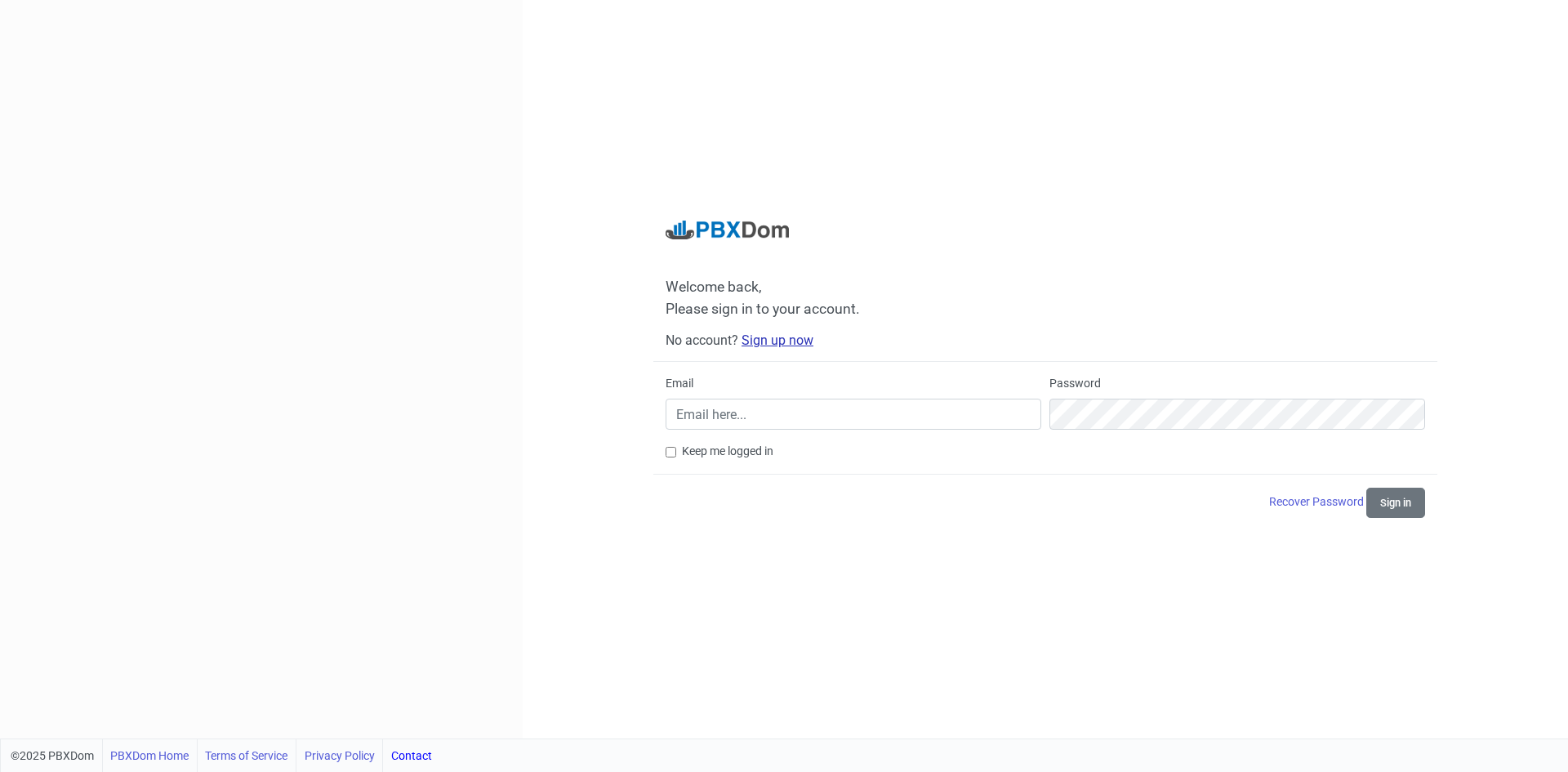
click at [770, 342] on link "Sign up now" at bounding box center [777, 339] width 72 height 15
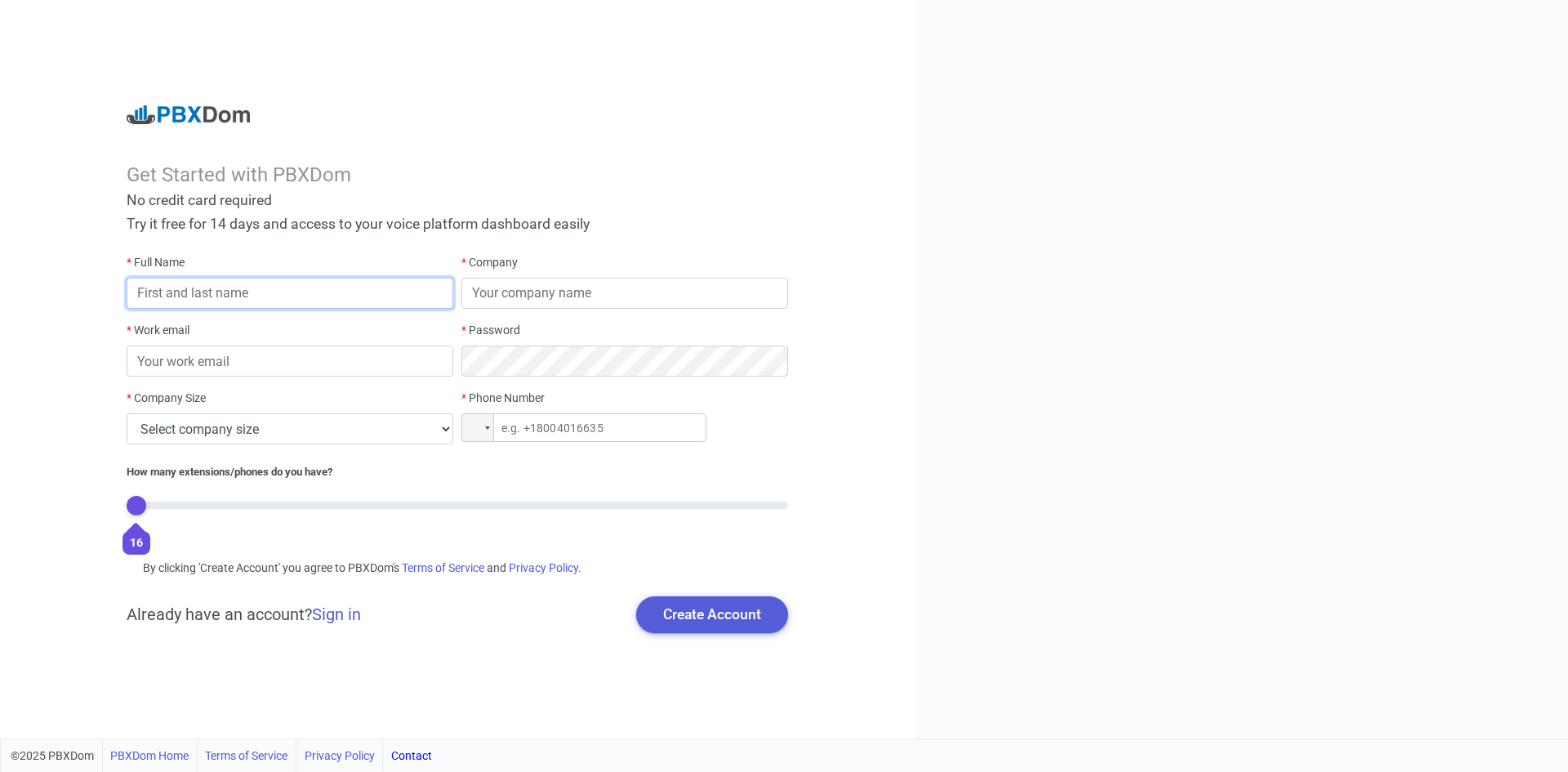
click at [272, 297] on input "text" at bounding box center [290, 293] width 327 height 31
type input "Shalu Mathew"
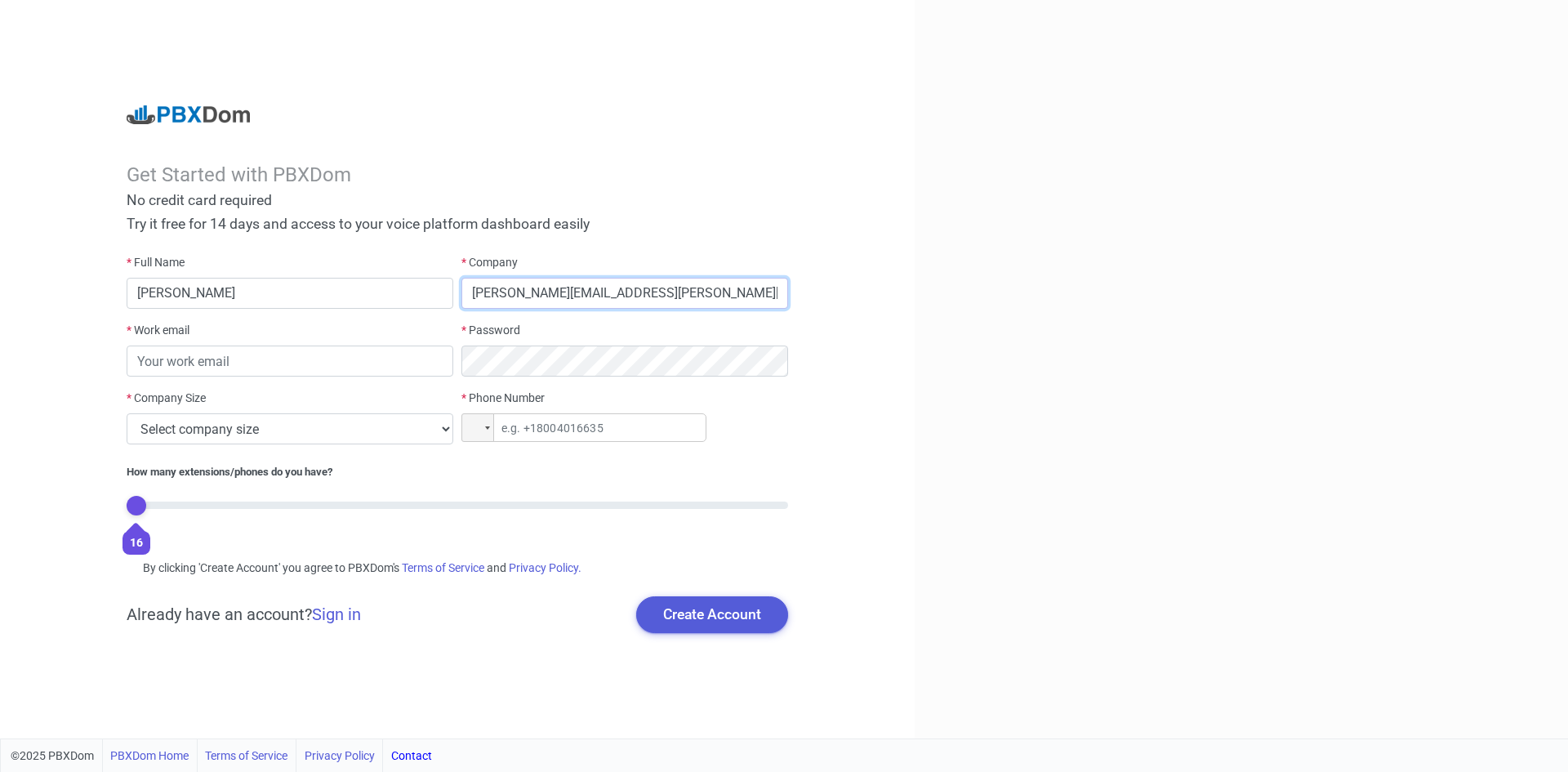
type input "shalu.Mathew@skyband.com.sa"
click at [248, 364] on input "email" at bounding box center [290, 361] width 327 height 31
type input "shalu.mathew@skyband.com.sa"
click at [320, 427] on select "Select company size 1 - 9 employees 10 - 49 employees 50 - 199 employees 200 - …" at bounding box center [290, 429] width 327 height 31
select select "3"
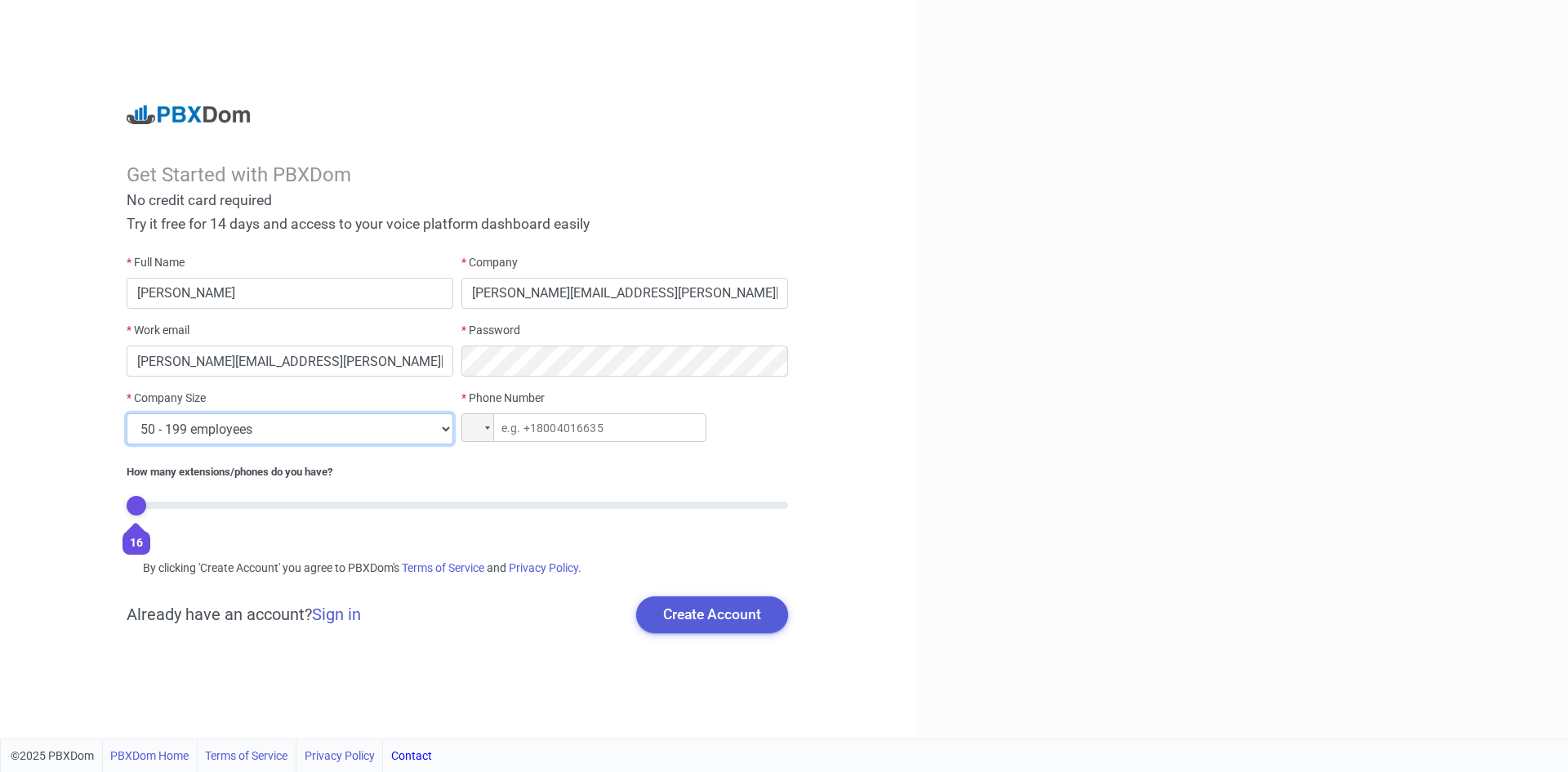
click at [127, 414] on select "Select company size 1 - 9 employees 10 - 49 employees 50 - 199 employees 200 - …" at bounding box center [290, 429] width 327 height 31
click at [477, 431] on div at bounding box center [475, 428] width 13 height 9
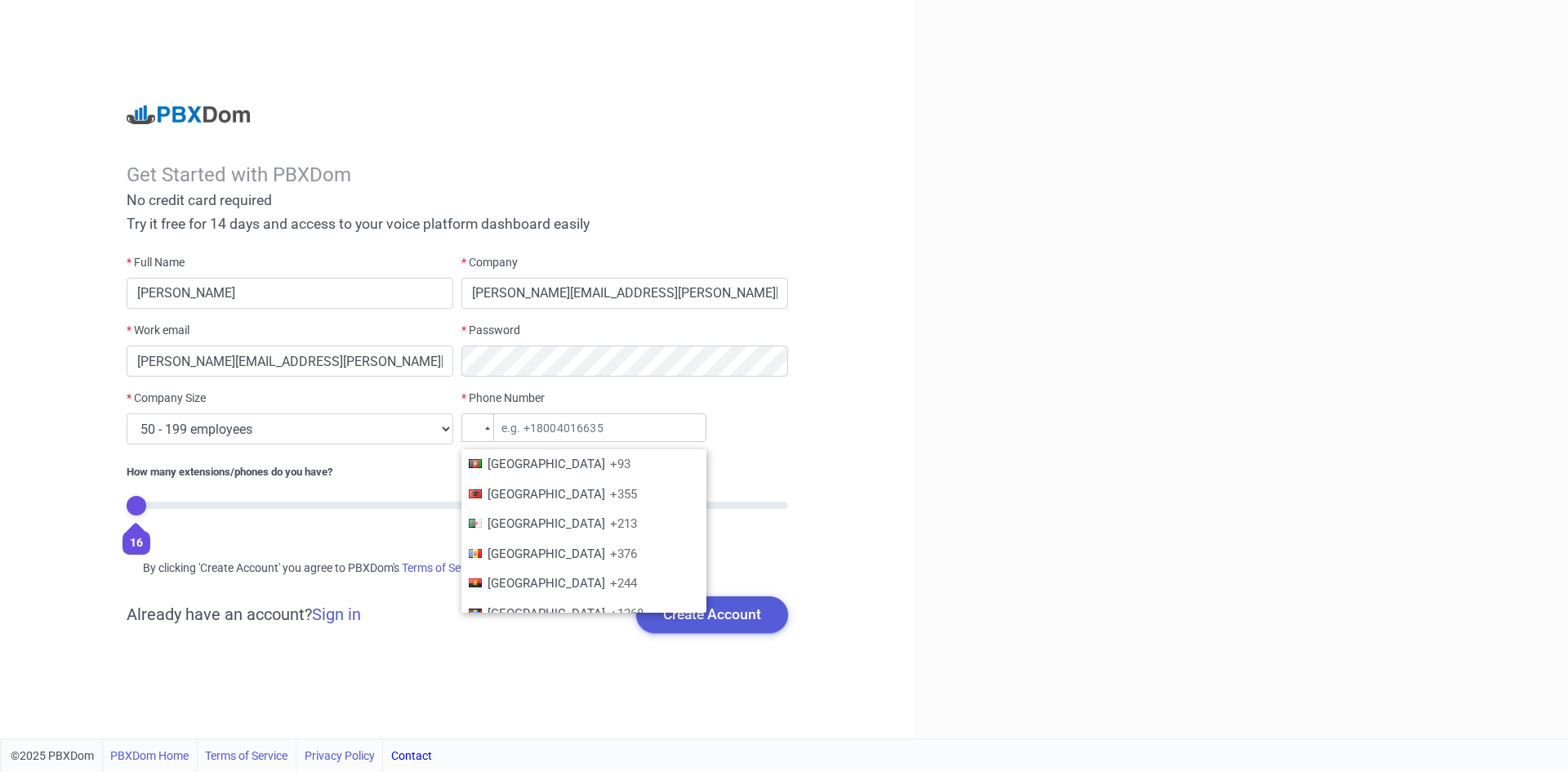
click at [493, 436] on div "Afghanistan +93 Albania +355 Algeria +213 Andorra +376 Angola +244 Antigua and …" at bounding box center [478, 428] width 33 height 29
click at [534, 561] on li "Saudi Arabia +966" at bounding box center [584, 570] width 245 height 30
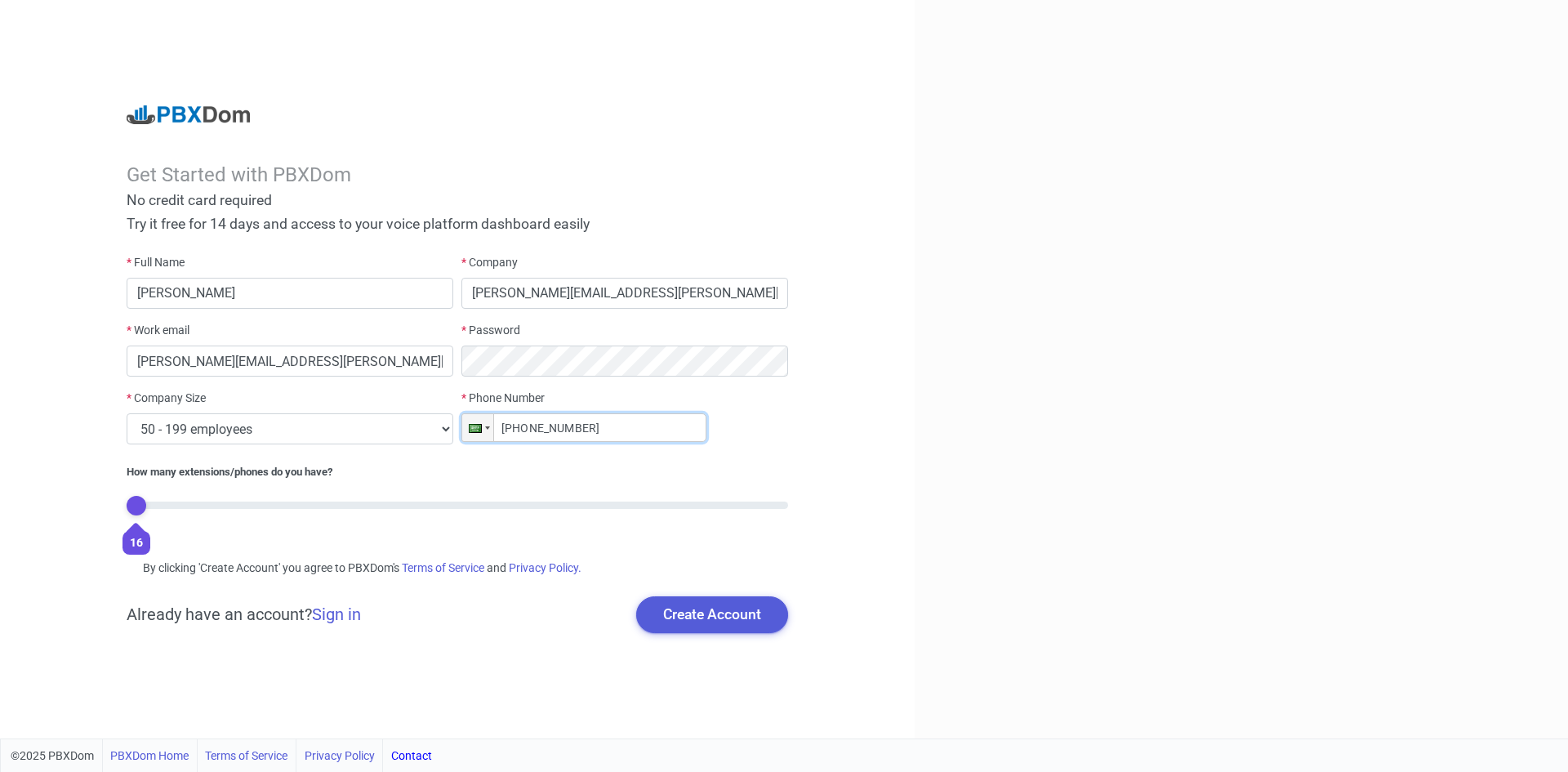
type input "+966 597 113 139"
drag, startPoint x: 139, startPoint y: 505, endPoint x: 169, endPoint y: 506, distance: 30.0
click at [169, 506] on input "range" at bounding box center [457, 505] width 662 height 7
drag, startPoint x: 169, startPoint y: 506, endPoint x: 189, endPoint y: 506, distance: 20.0
click at [189, 506] on input "range" at bounding box center [457, 505] width 662 height 7
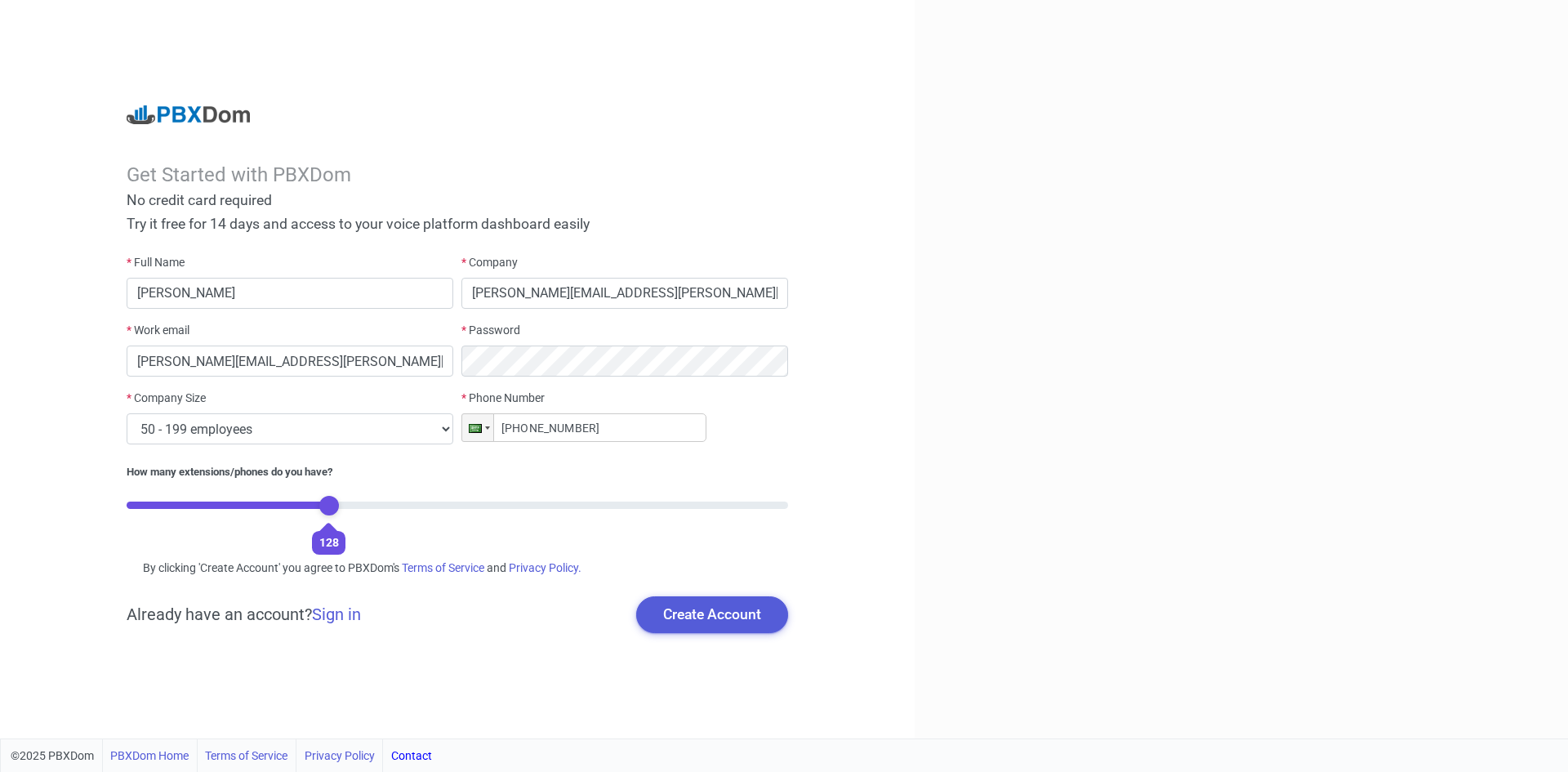
drag, startPoint x: 206, startPoint y: 508, endPoint x: 316, endPoint y: 517, distance: 110.4
type input "6"
click at [316, 509] on input "range" at bounding box center [457, 505] width 662 height 7
click at [133, 567] on div "By clicking 'Create Account' you agree to PBXDom's Terms of Service and Privacy…" at bounding box center [457, 567] width 662 height 17
click at [155, 568] on div "By clicking 'Create Account' you agree to PBXDom's Terms of Service and Privacy…" at bounding box center [457, 567] width 662 height 17
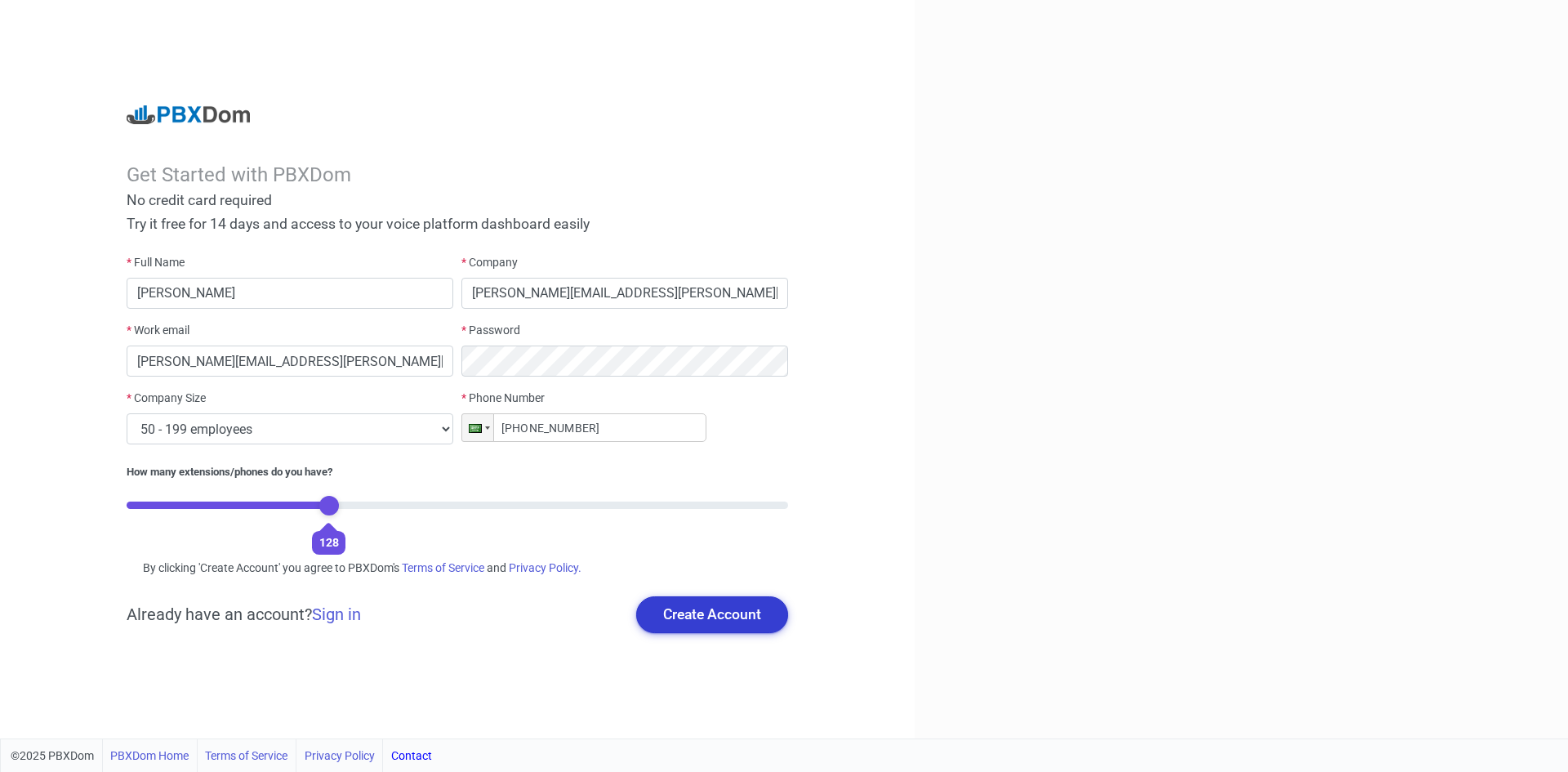
click at [718, 617] on button "Create Account" at bounding box center [712, 615] width 152 height 36
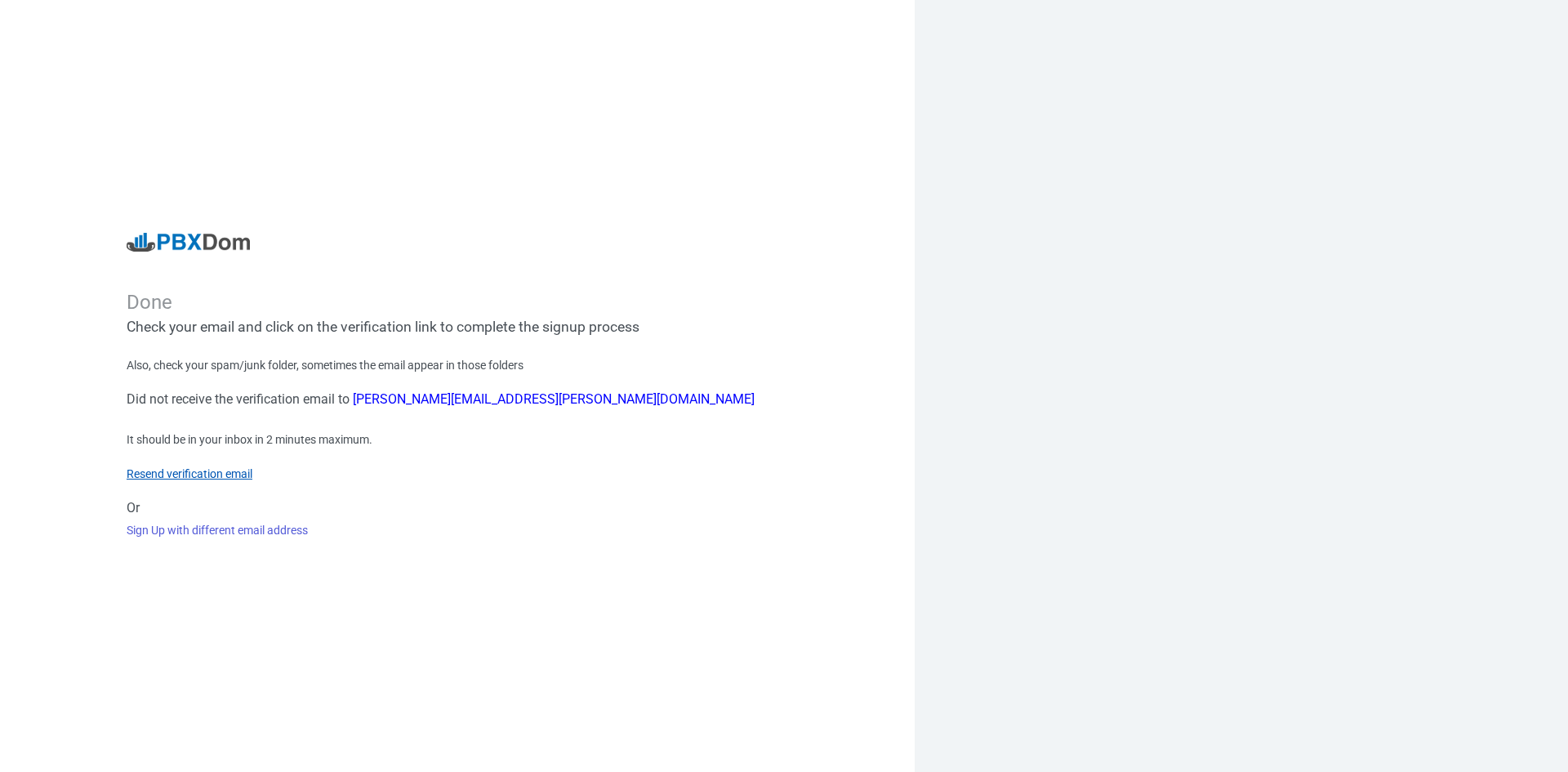
click at [221, 473] on link "Resend verification email" at bounding box center [189, 473] width 126 height 13
